Goal: Task Accomplishment & Management: Use online tool/utility

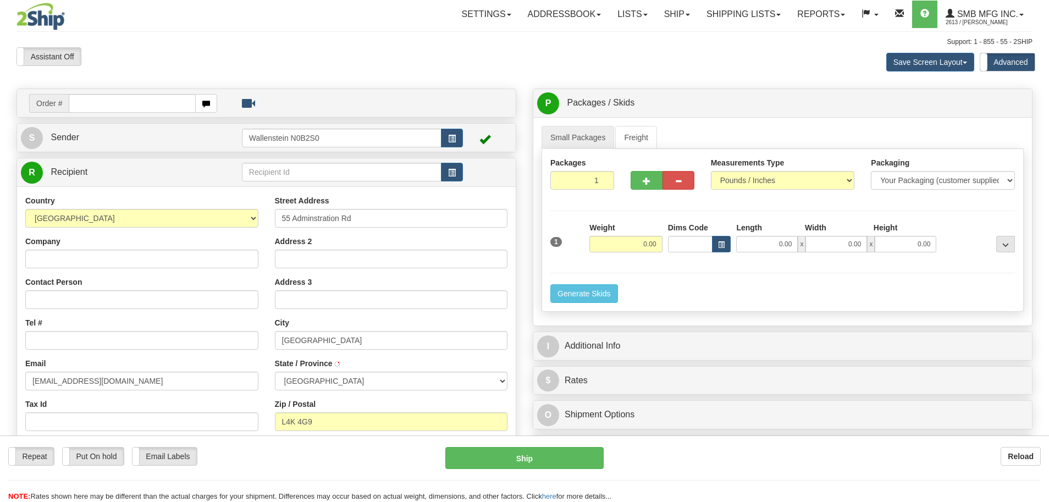
select select "ON"
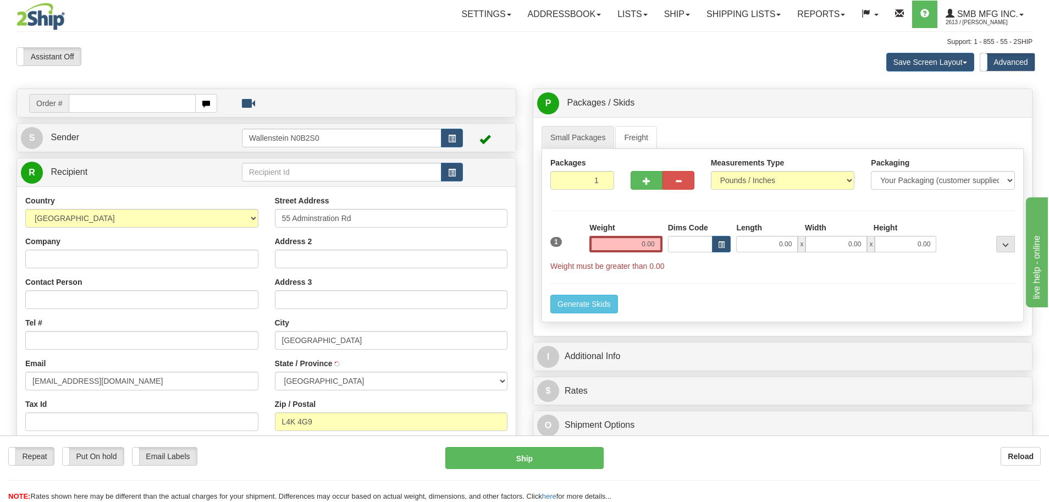
type input "CONCORD"
click at [169, 341] on input "Tel #" at bounding box center [141, 340] width 233 height 19
type input "[PHONE_NUMBER]"
drag, startPoint x: 613, startPoint y: 239, endPoint x: 721, endPoint y: 239, distance: 108.3
click at [691, 239] on div "1 Weight 0.00 Dims Code 0.00" at bounding box center [783, 246] width 470 height 49
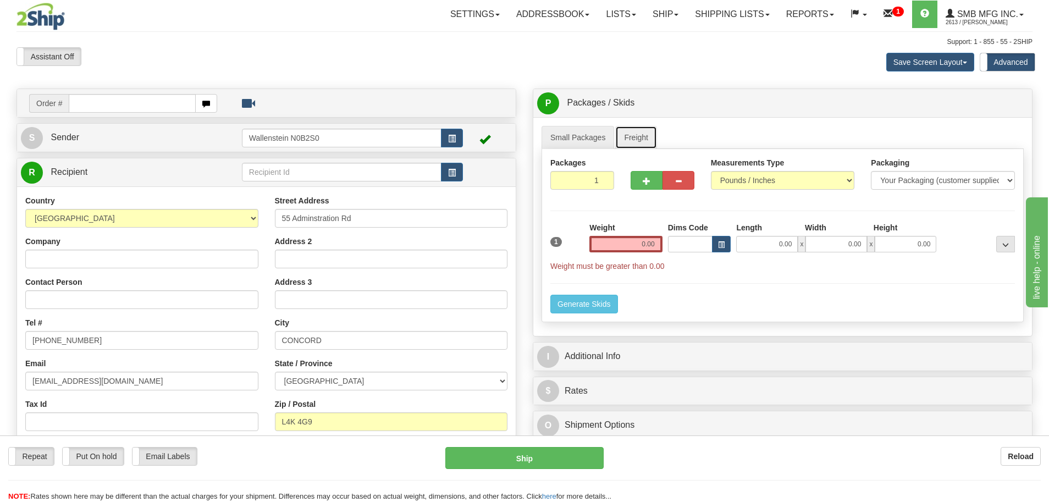
click at [644, 135] on link "Freight" at bounding box center [636, 137] width 42 height 23
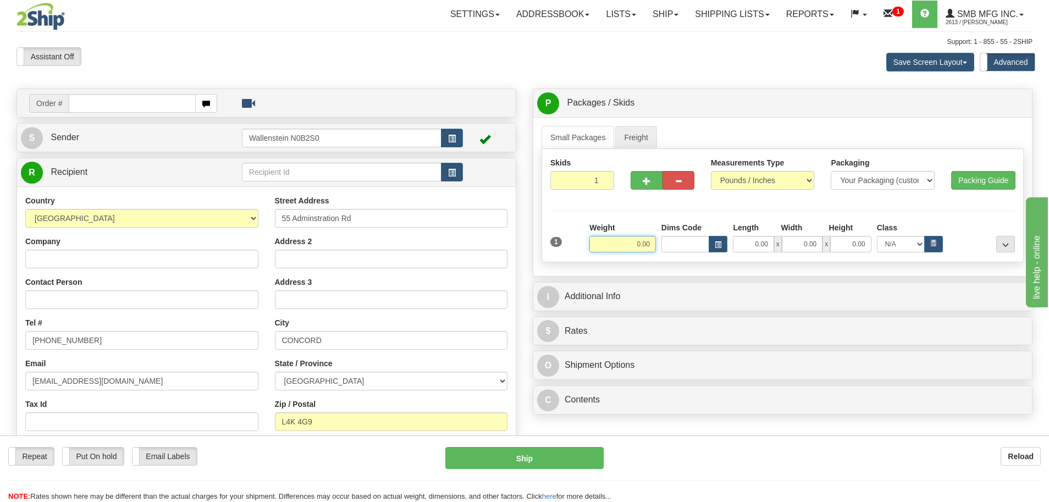
drag, startPoint x: 622, startPoint y: 239, endPoint x: 704, endPoint y: 246, distance: 82.2
click at [687, 245] on div "Weight 0.00 Dims Code Length Width" at bounding box center [802, 237] width 431 height 30
type input "1.00"
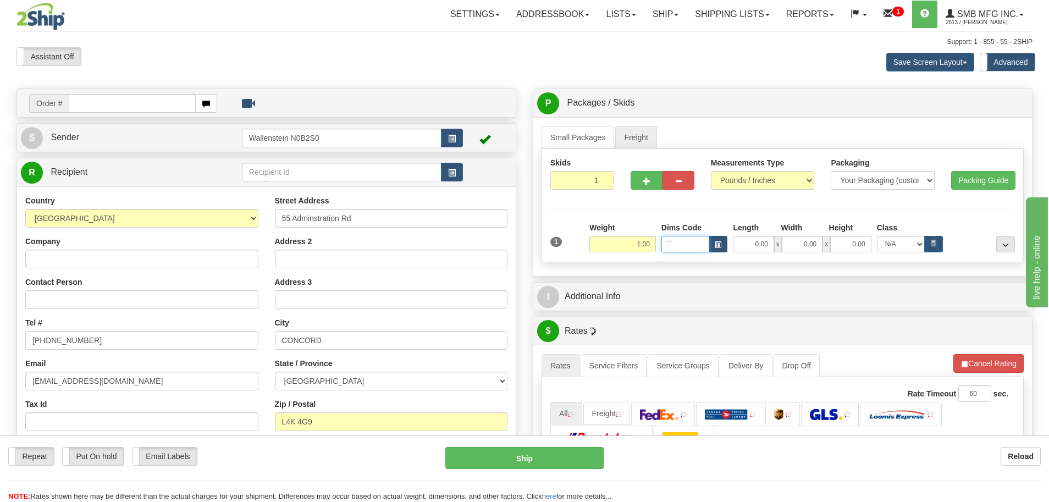
type input "`"
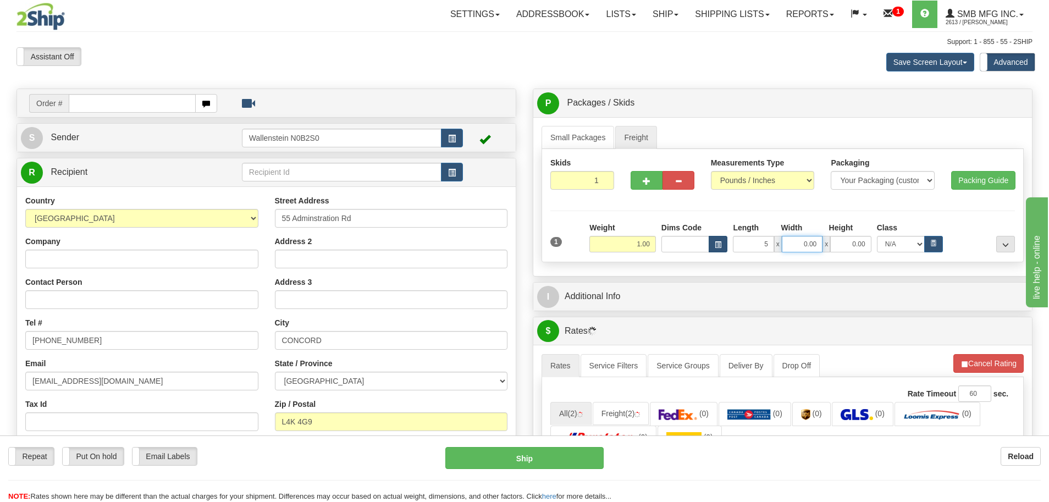
type input "5.00"
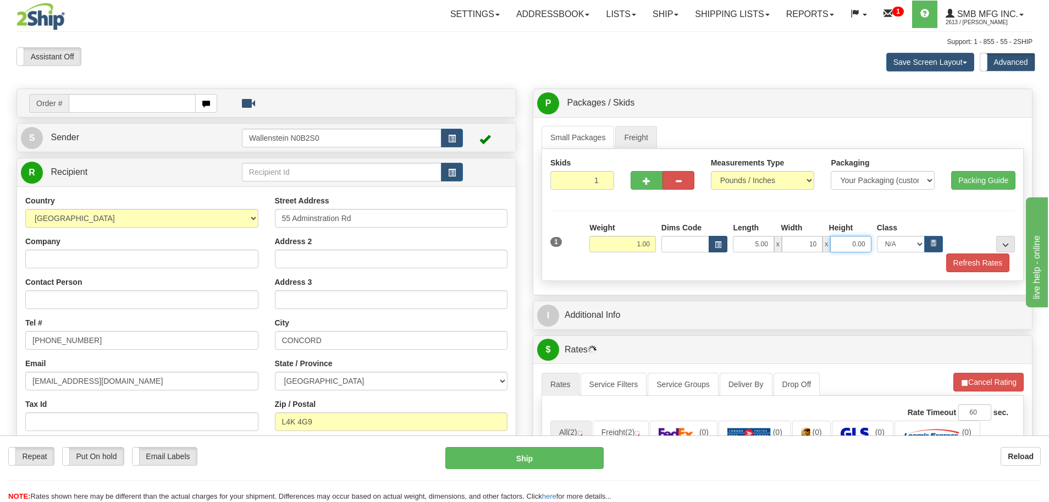
type input "10.00"
click at [932, 244] on icon "button" at bounding box center [933, 242] width 3 height 5
select select "250.0"
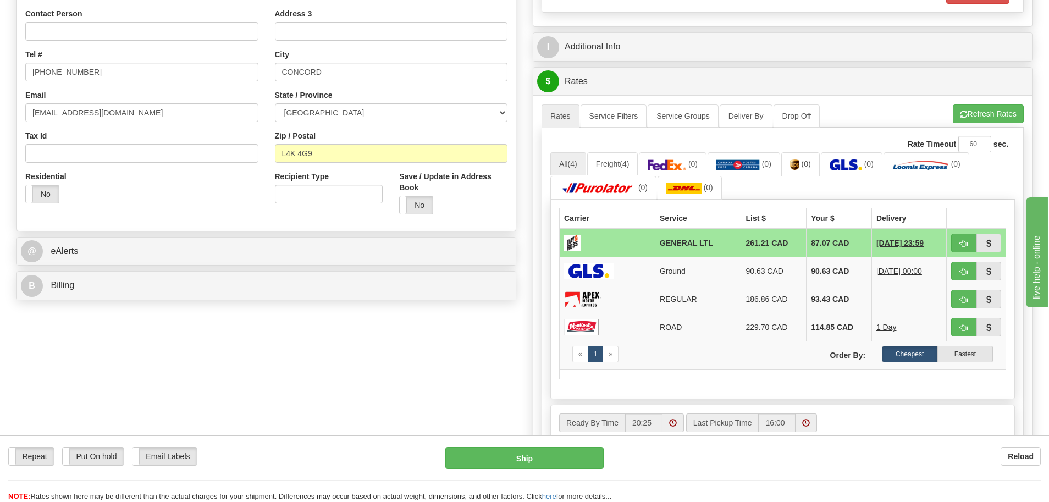
scroll to position [275, 0]
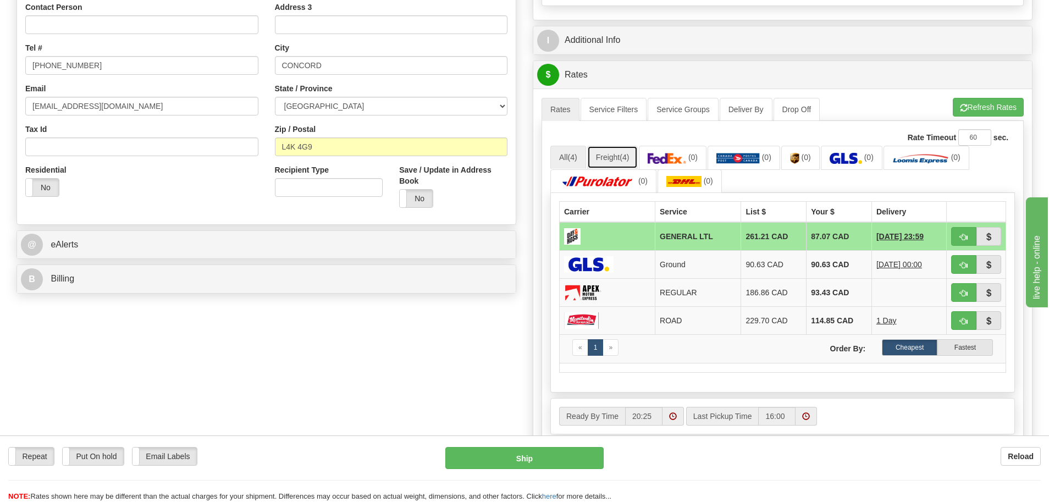
click at [620, 156] on link "Freight (4)" at bounding box center [612, 157] width 51 height 23
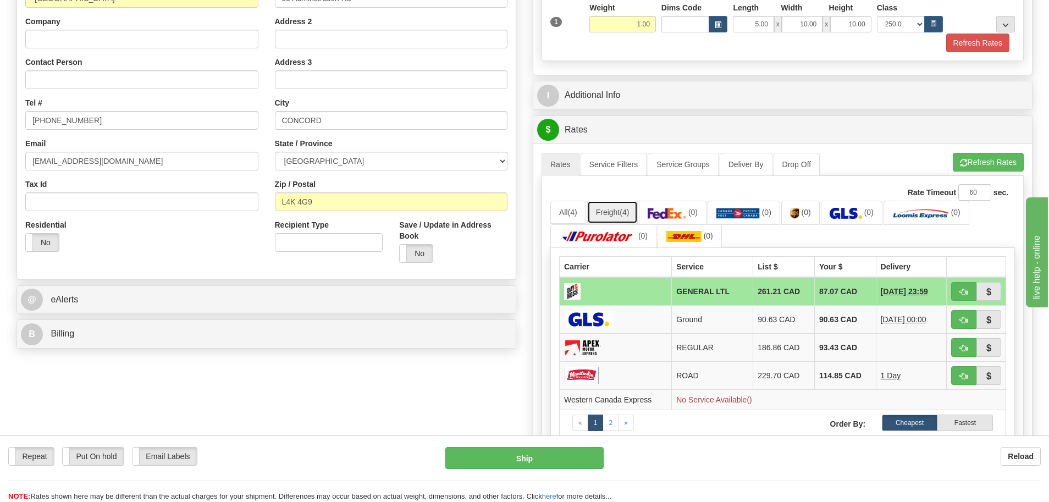
scroll to position [137, 0]
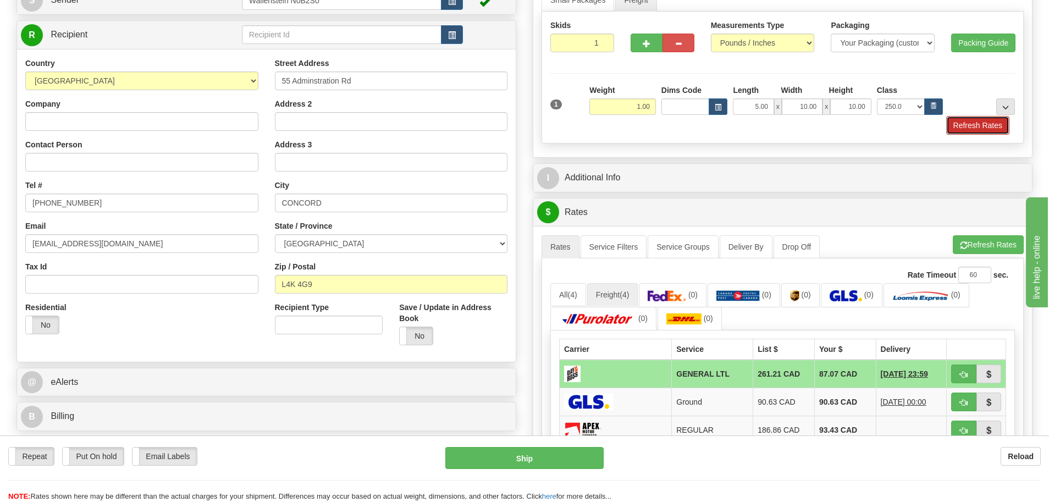
click at [962, 129] on button "Refresh Rates" at bounding box center [977, 125] width 63 height 19
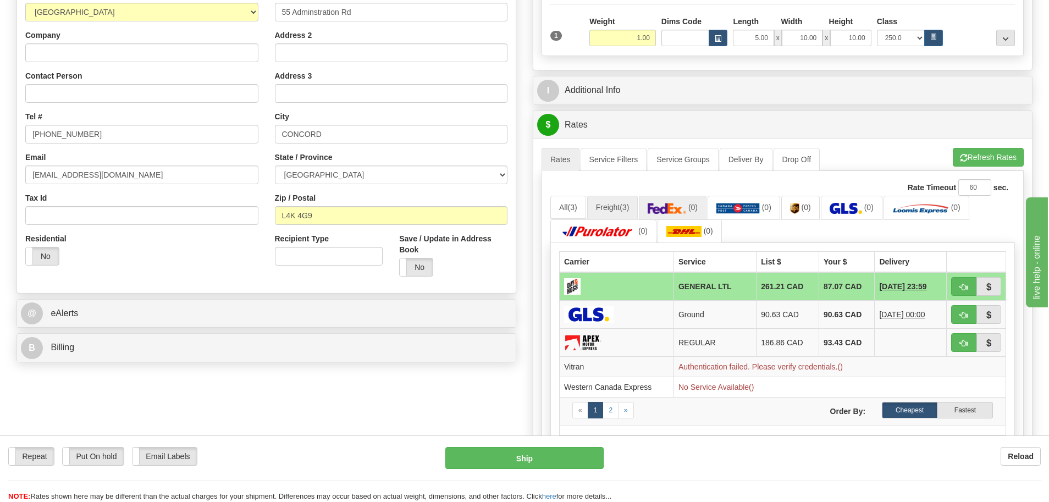
scroll to position [0, 0]
